Goal: Task Accomplishment & Management: Manage account settings

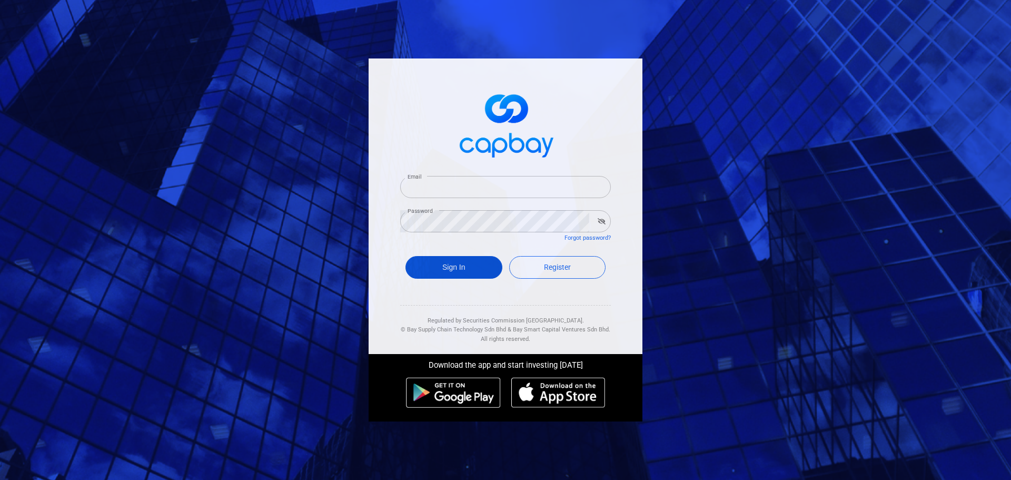
type input "[EMAIL_ADDRESS][DOMAIN_NAME]"
click at [461, 276] on button "Sign In" at bounding box center [453, 267] width 97 height 23
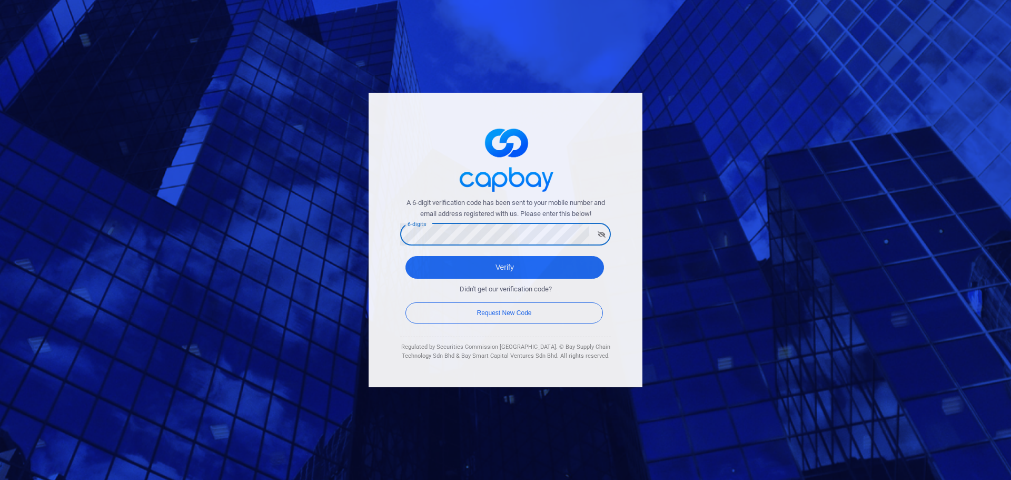
click at [405, 256] on button "Verify" at bounding box center [504, 267] width 199 height 23
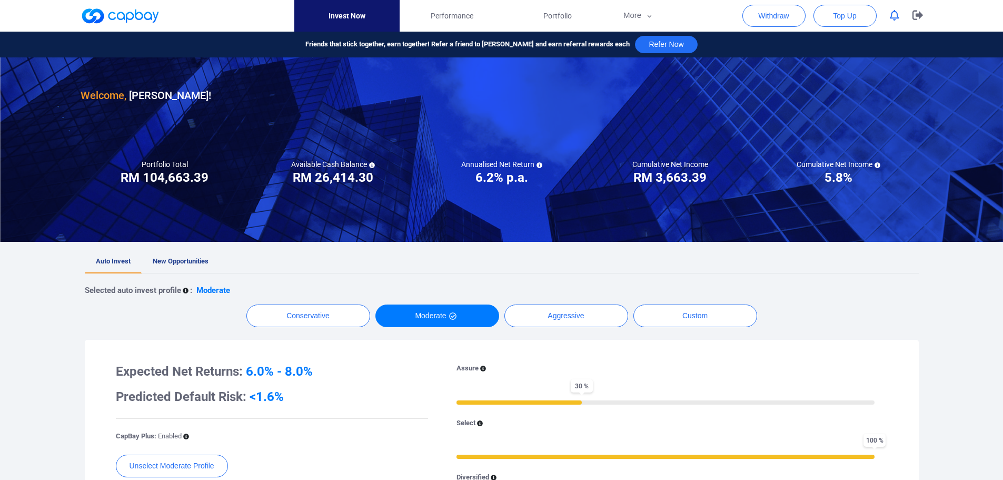
click at [894, 16] on icon "button" at bounding box center [894, 15] width 9 height 11
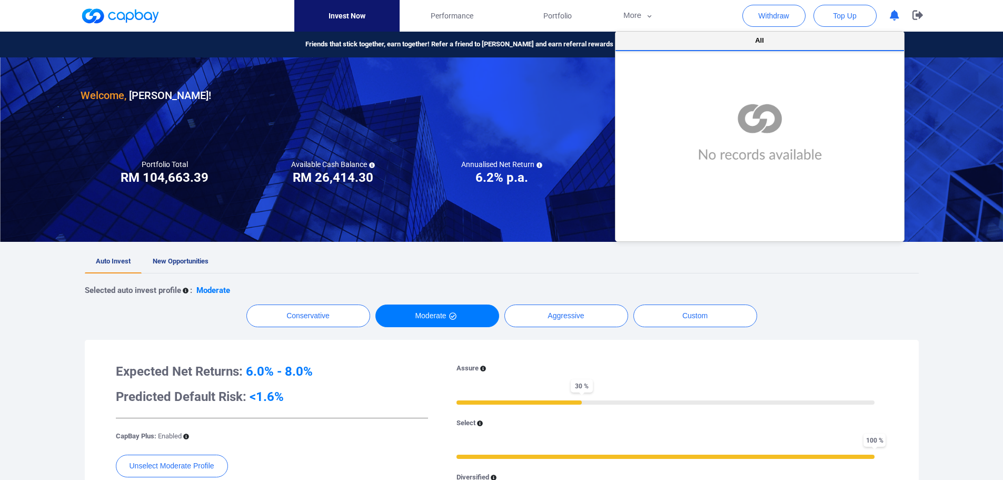
click at [785, 37] on button "All" at bounding box center [760, 41] width 289 height 19
click at [446, 12] on span "Performance" at bounding box center [452, 16] width 43 height 12
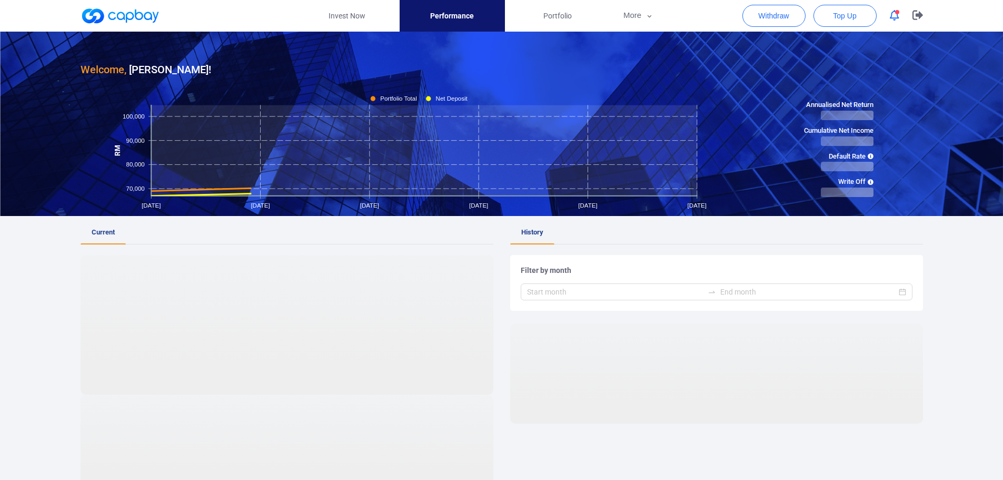
click at [893, 14] on icon "button" at bounding box center [894, 15] width 9 height 11
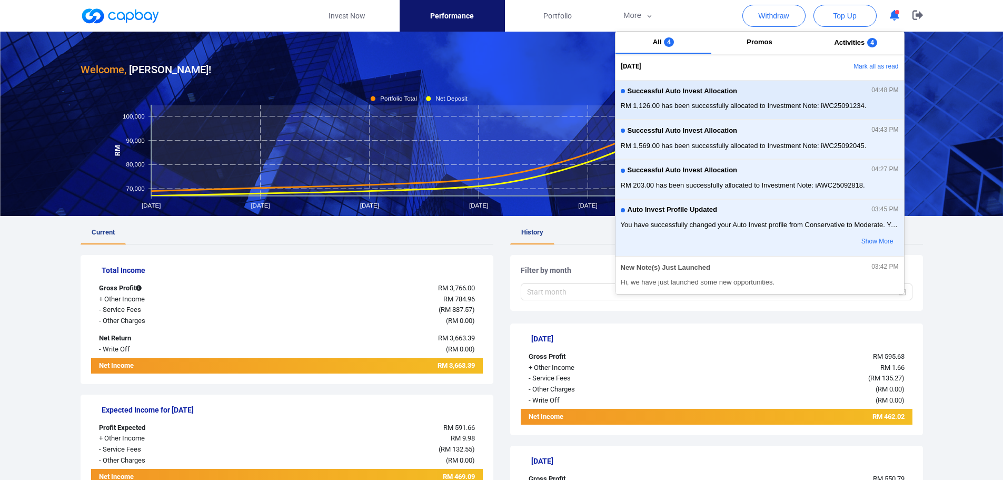
click at [677, 101] on span "RM 1,126.00 has been successfully allocated to Investment Note: iWC25091234." at bounding box center [760, 106] width 278 height 11
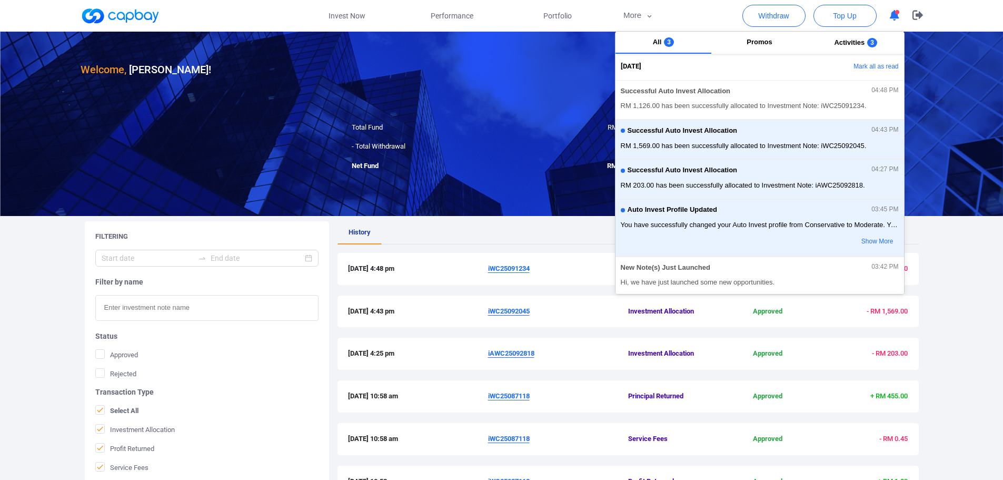
click at [570, 237] on ul "History" at bounding box center [628, 232] width 581 height 23
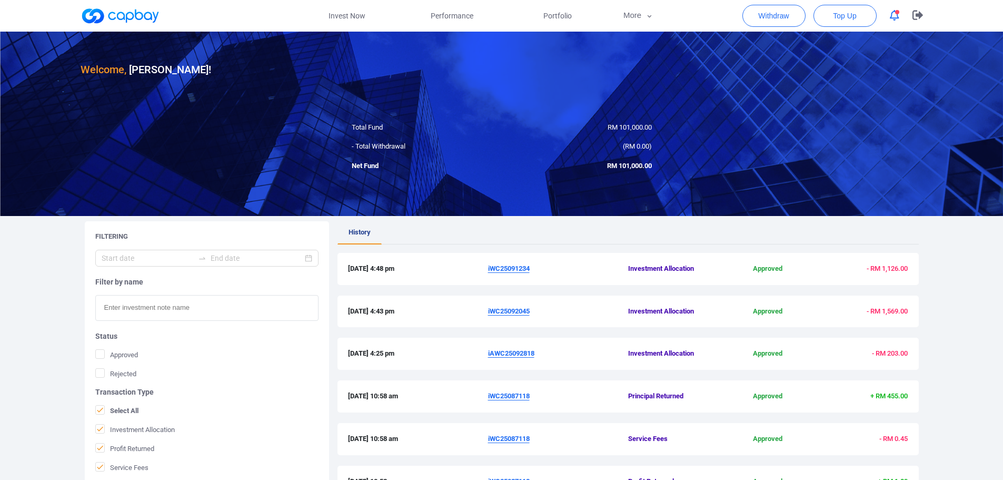
click at [505, 267] on u "iWC25091234" at bounding box center [509, 268] width 42 height 8
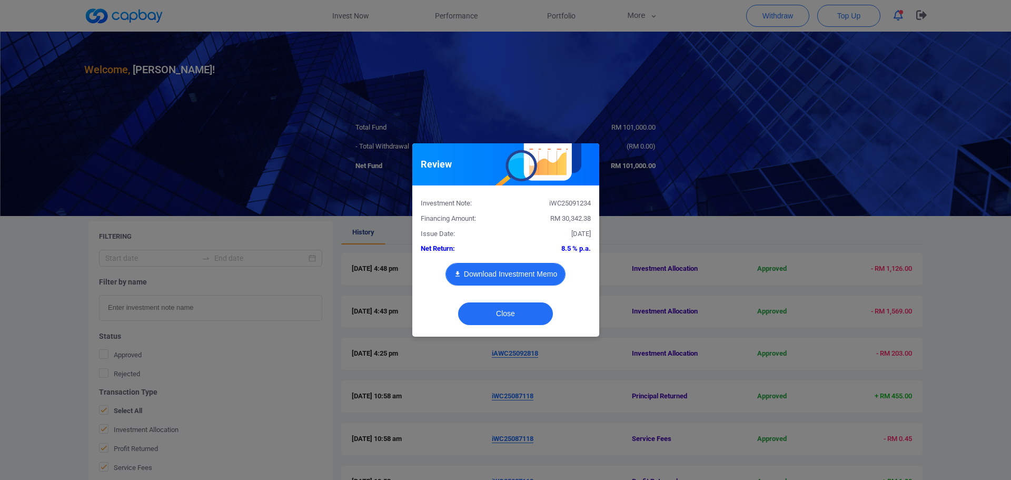
click at [514, 274] on button "Download Investment Memo" at bounding box center [505, 274] width 120 height 23
click at [516, 310] on button "Close" at bounding box center [505, 313] width 95 height 23
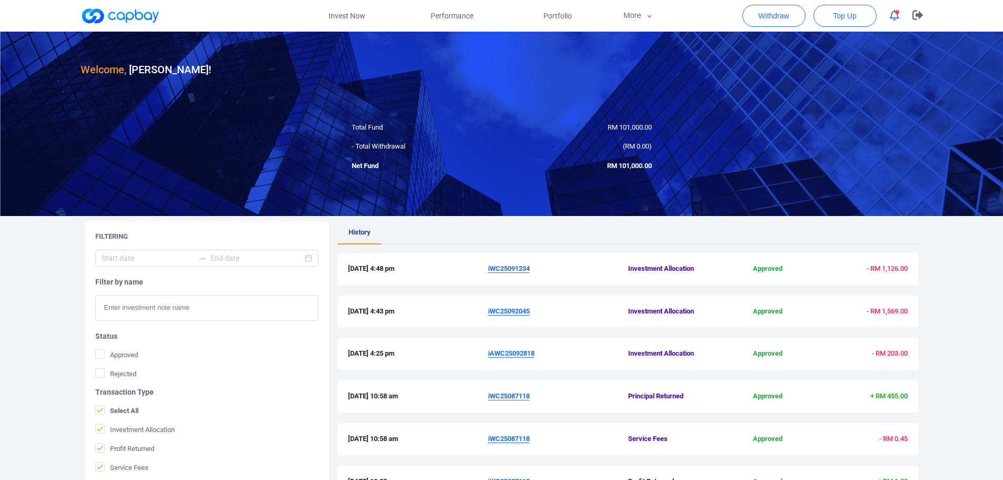
click at [506, 311] on u "iWC25092045" at bounding box center [509, 311] width 42 height 8
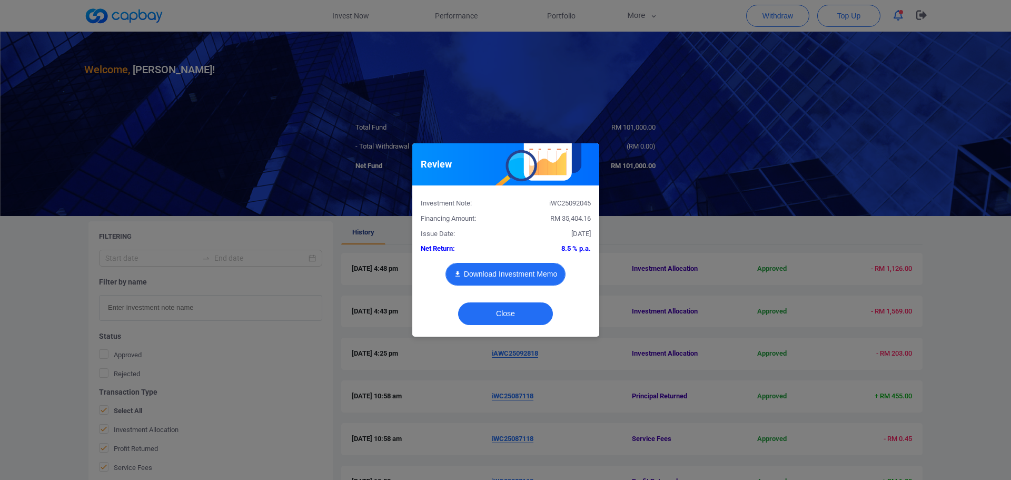
click at [534, 274] on button "Download Investment Memo" at bounding box center [505, 274] width 120 height 23
click at [523, 314] on button "Close" at bounding box center [505, 313] width 95 height 23
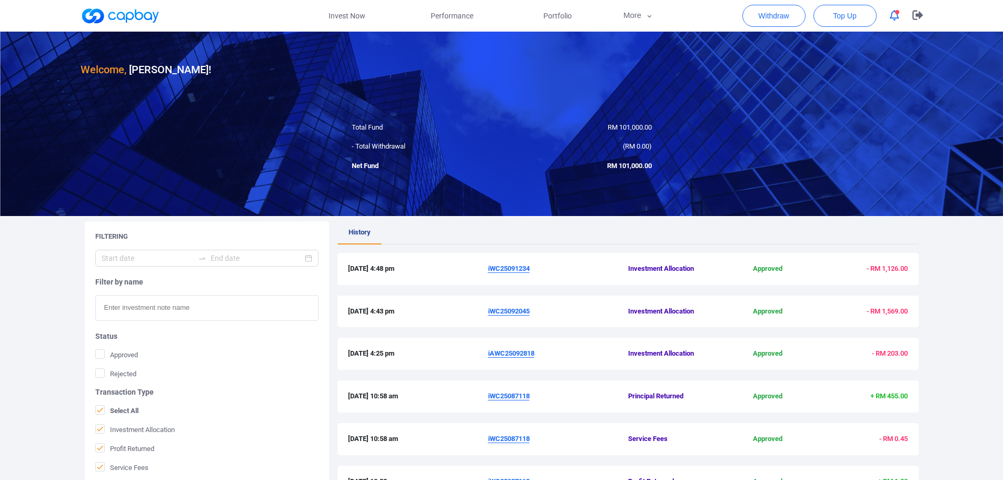
click at [516, 396] on u "iWC25087118" at bounding box center [509, 396] width 42 height 8
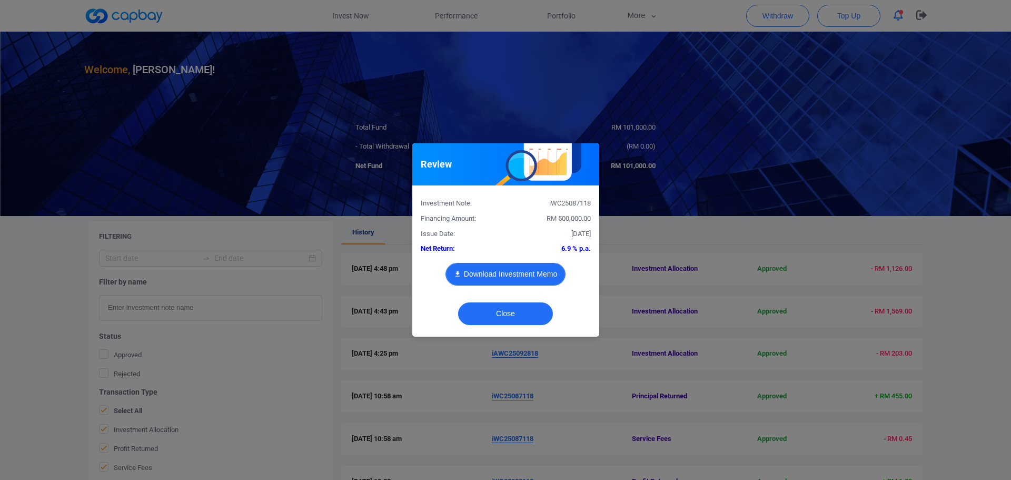
click at [535, 266] on button "Download Investment Memo" at bounding box center [505, 274] width 120 height 23
click at [497, 311] on button "Close" at bounding box center [505, 313] width 95 height 23
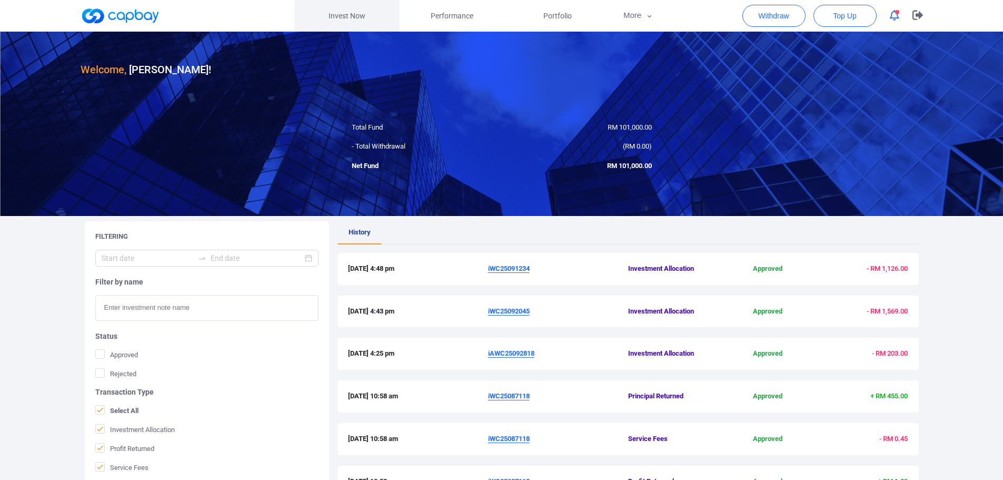
click at [350, 15] on link "Invest Now" at bounding box center [346, 16] width 105 height 32
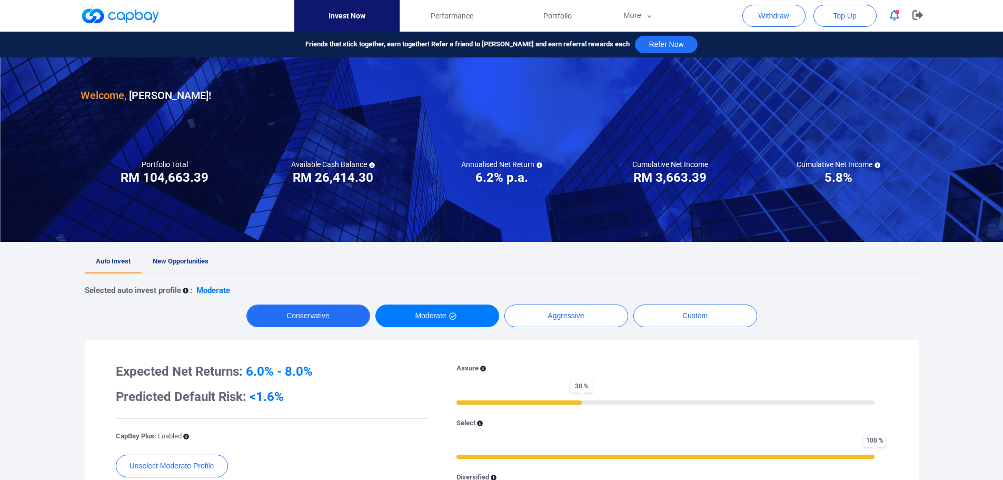
click at [324, 321] on button "Conservative" at bounding box center [308, 315] width 124 height 23
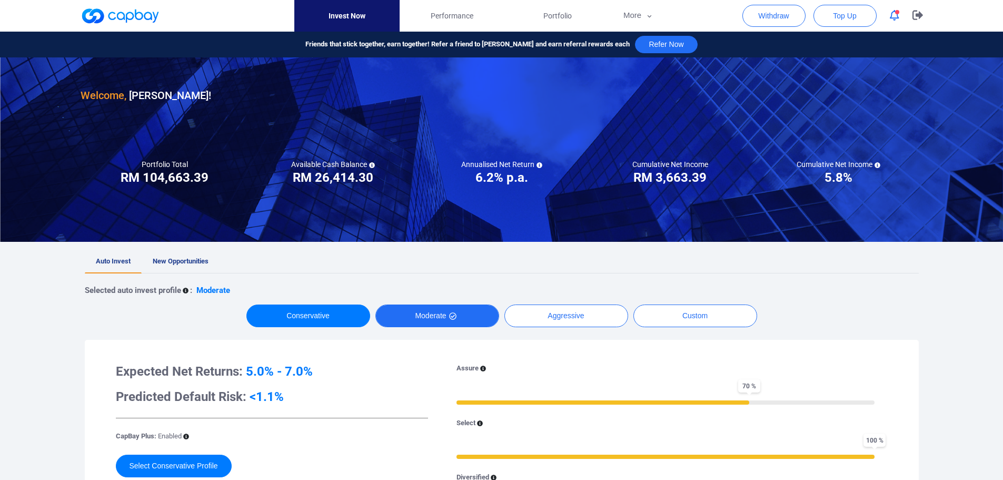
click at [411, 324] on button "Moderate" at bounding box center [437, 315] width 124 height 23
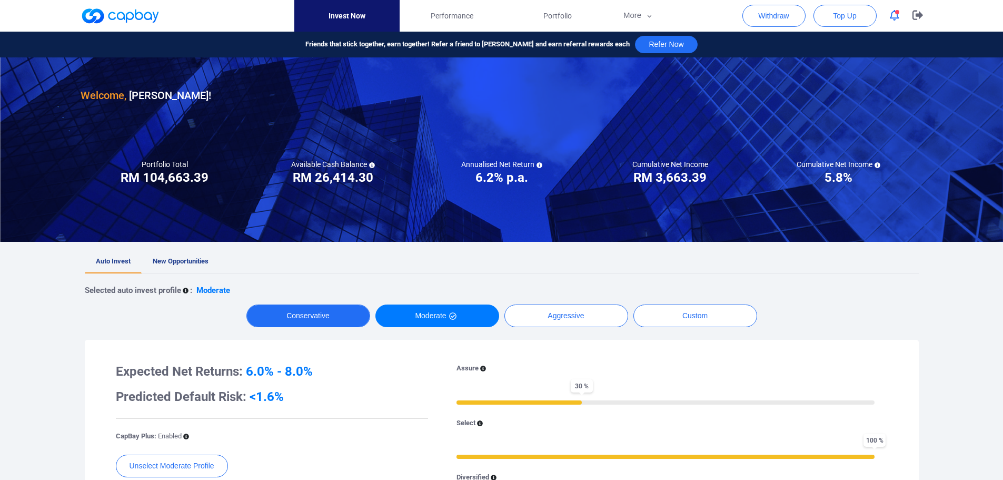
click at [310, 311] on button "Conservative" at bounding box center [308, 315] width 124 height 23
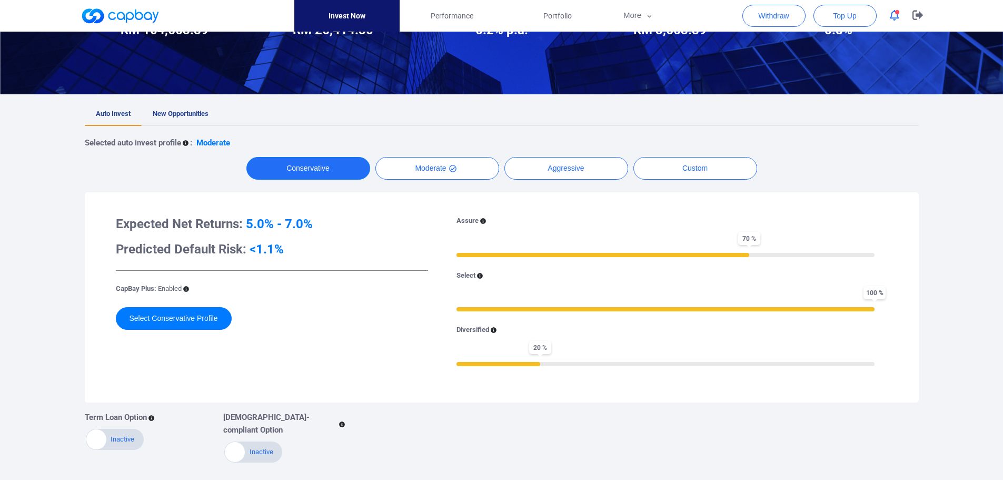
scroll to position [158, 0]
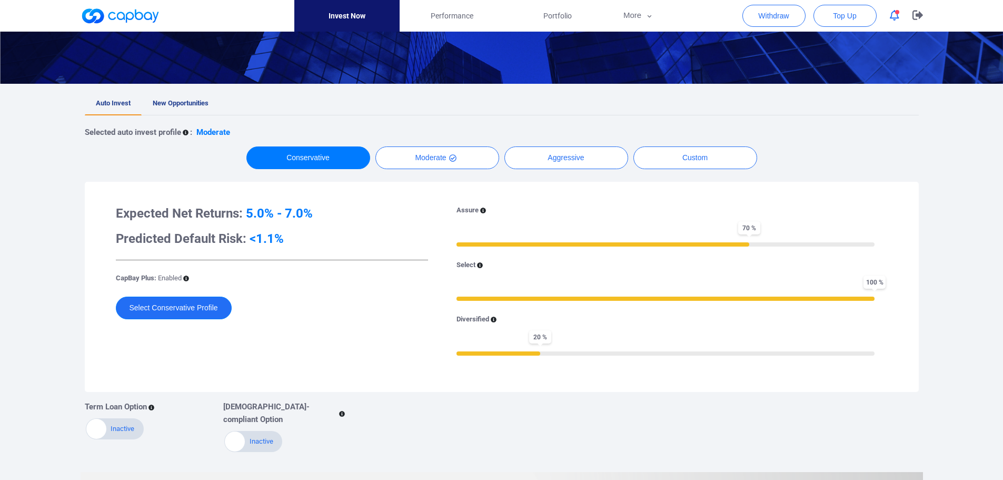
click at [192, 310] on button "Select Conservative Profile" at bounding box center [174, 307] width 116 height 23
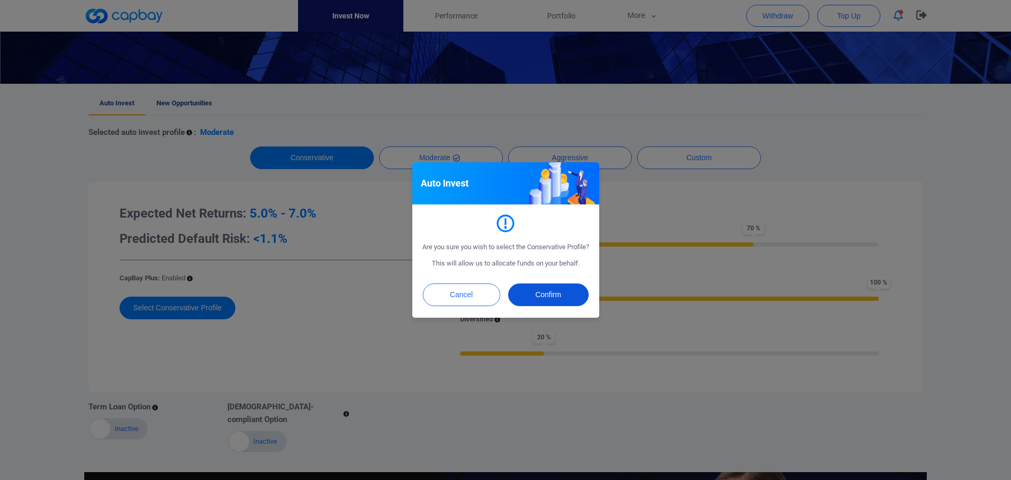
click at [569, 304] on button "Confirm" at bounding box center [548, 294] width 81 height 23
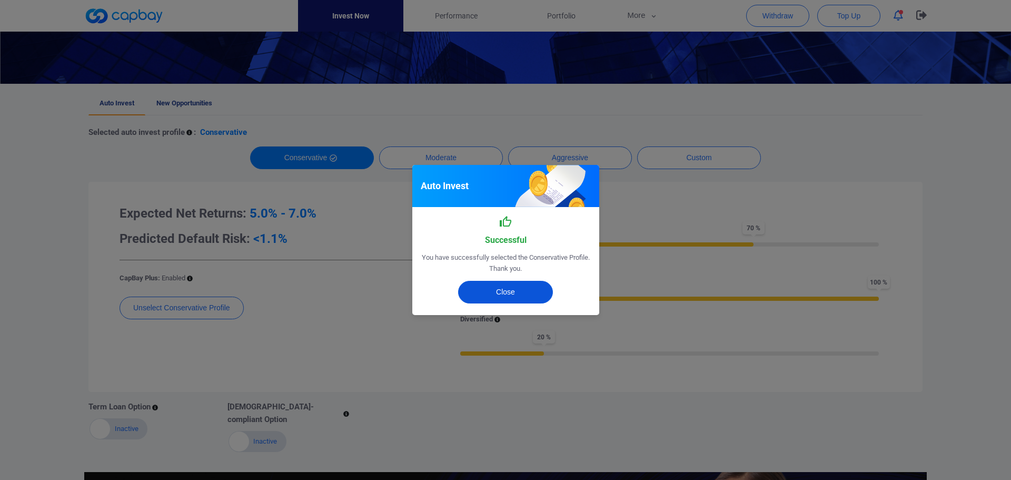
click at [531, 290] on button "Close" at bounding box center [505, 292] width 95 height 23
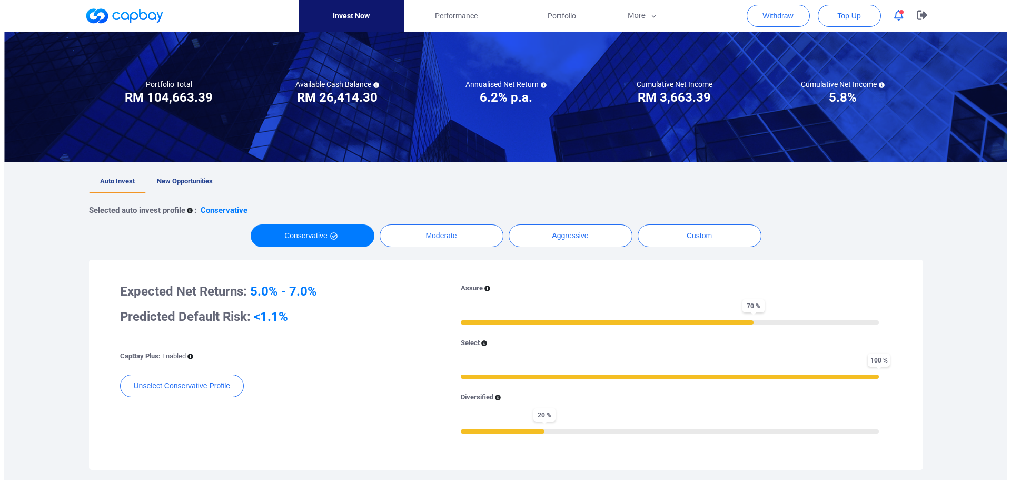
scroll to position [0, 0]
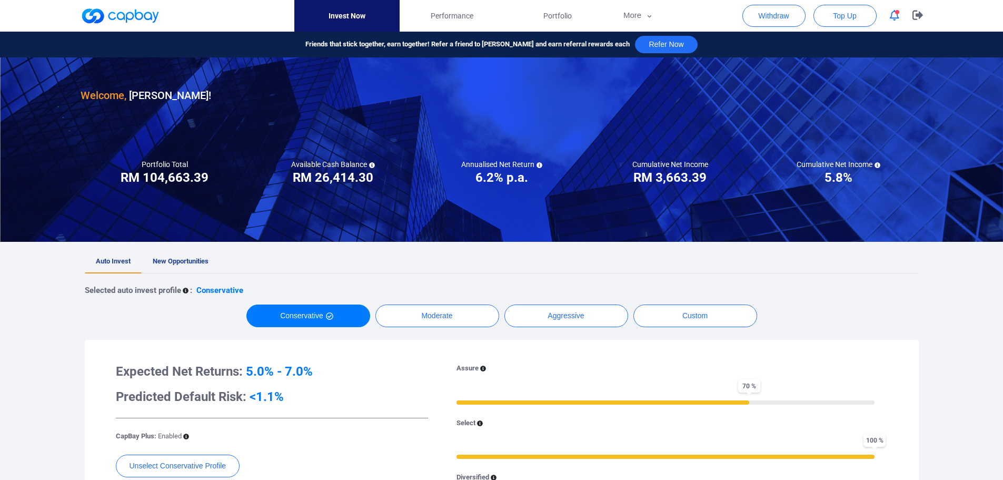
click at [895, 14] on icon "button" at bounding box center [894, 15] width 9 height 11
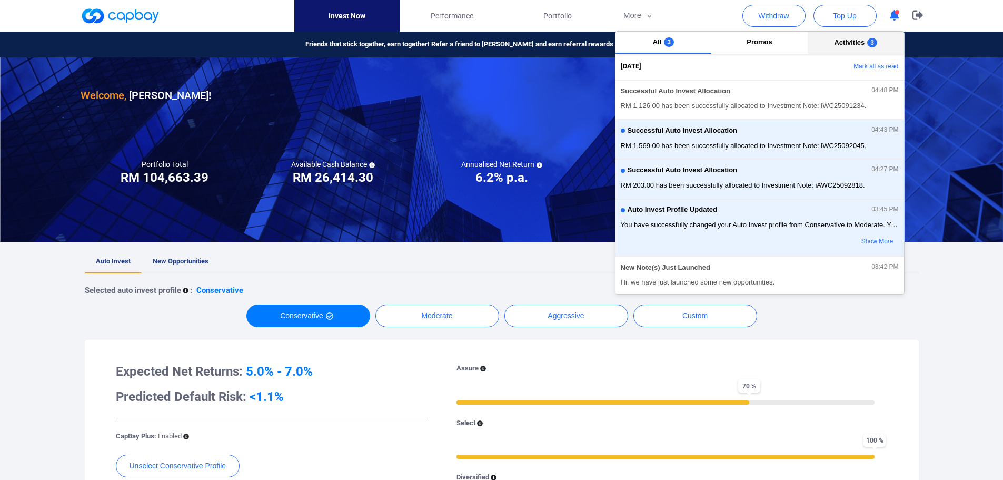
click at [844, 45] on span "Activities" at bounding box center [849, 42] width 31 height 8
click at [766, 141] on span "RM 1,569.00 has been successfully allocated to Investment Note: iWC25092045." at bounding box center [760, 146] width 278 height 11
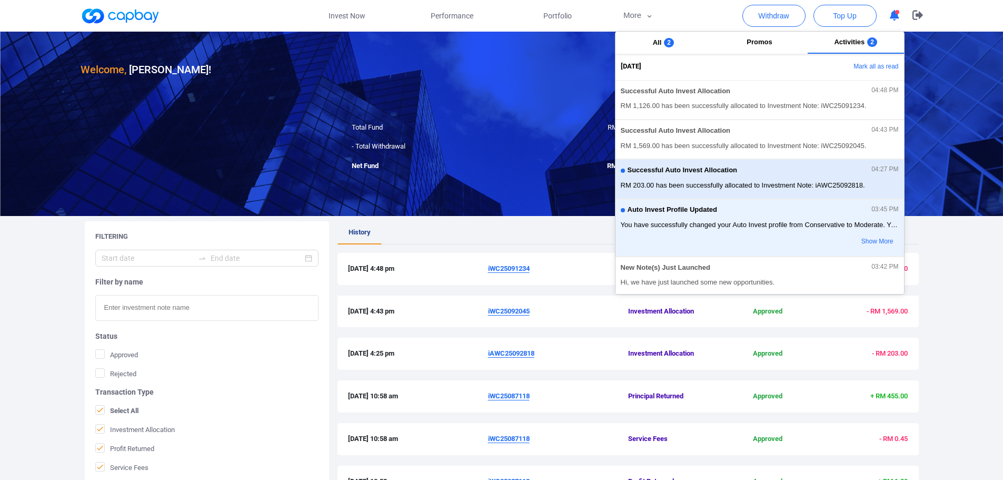
click at [754, 185] on span "RM 203.00 has been successfully allocated to Investment Note: iAWC25092818." at bounding box center [760, 185] width 278 height 11
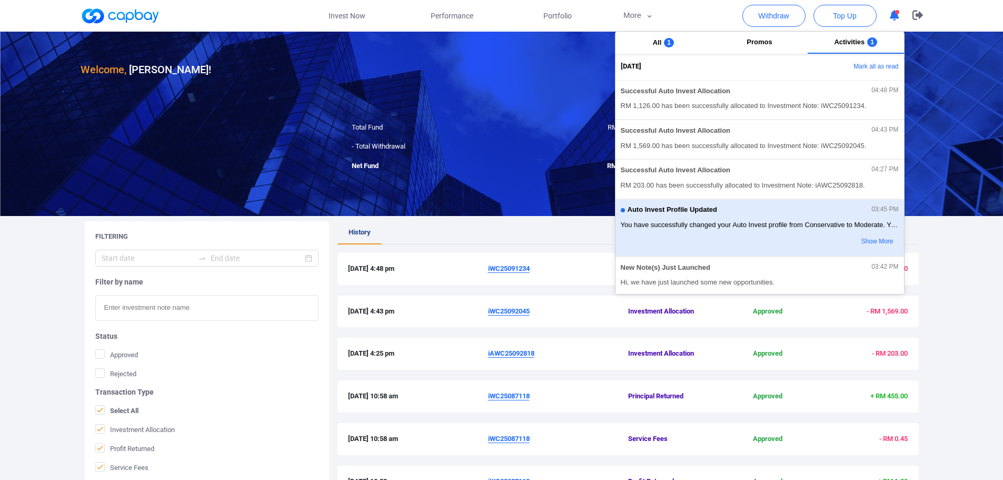
click at [751, 223] on span "You have successfully changed your Auto Invest profile from Conservative to Mod…" at bounding box center [760, 225] width 278 height 11
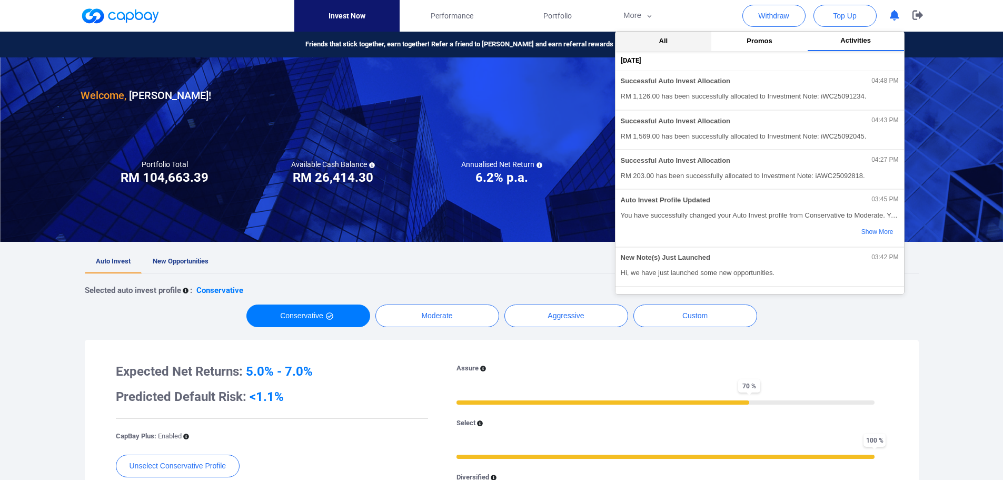
click at [656, 44] on button "All" at bounding box center [664, 41] width 96 height 19
click at [922, 14] on icon "button" at bounding box center [918, 15] width 11 height 10
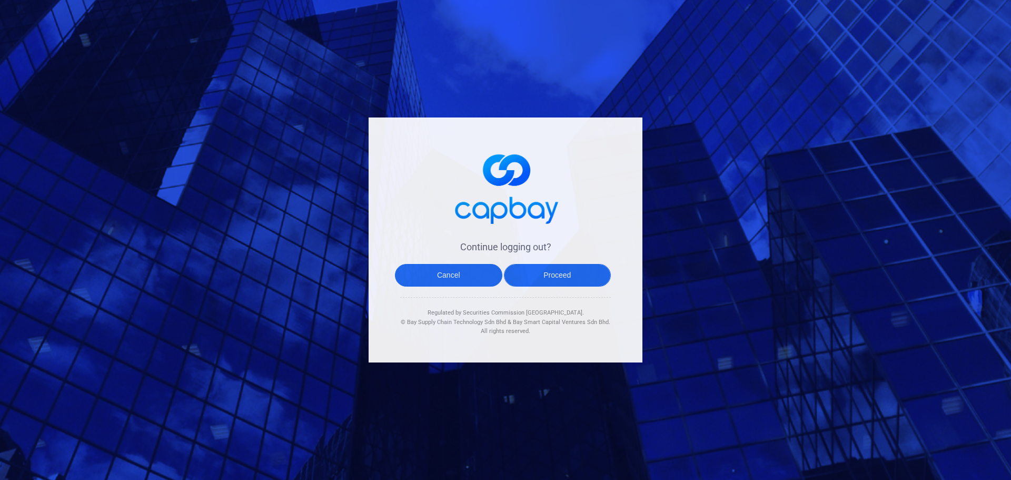
click at [558, 273] on button "Proceed" at bounding box center [557, 275] width 107 height 23
